Goal: Task Accomplishment & Management: Complete application form

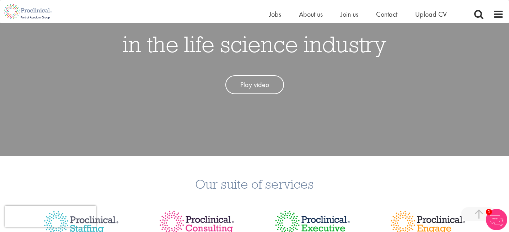
scroll to position [53, 0]
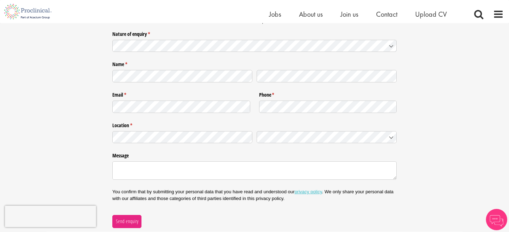
scroll to position [75, 0]
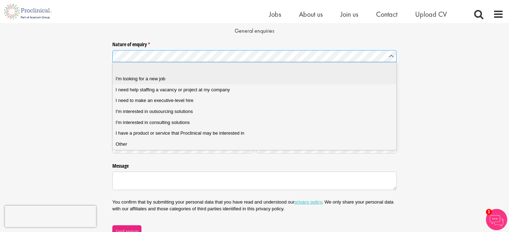
click at [195, 76] on div "I'm looking for a new job" at bounding box center [254, 79] width 278 height 6
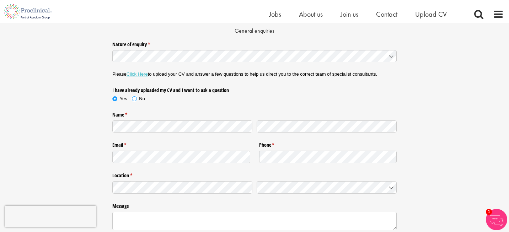
click at [139, 97] on span "No" at bounding box center [142, 98] width 6 height 5
click at [128, 98] on label "Yes" at bounding box center [122, 99] width 20 height 6
click at [139, 77] on p "Please Click Here to upload your CV and answer a few questions to help us direc…" at bounding box center [254, 74] width 284 height 6
click at [140, 74] on link "Click Here" at bounding box center [136, 73] width 21 height 5
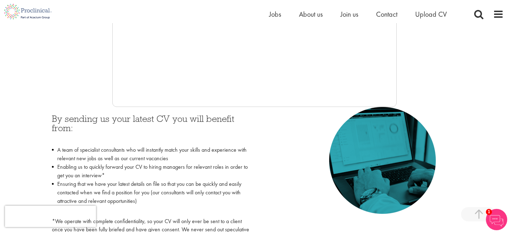
scroll to position [252, 0]
